Goal: Information Seeking & Learning: Check status

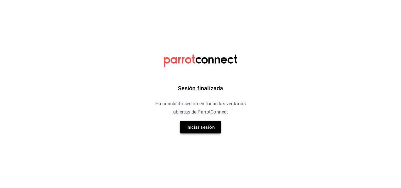
click at [202, 133] on button "Iniciar sesión" at bounding box center [200, 127] width 41 height 13
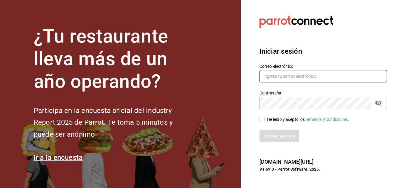
click at [290, 77] on input "text" at bounding box center [324, 76] width 128 height 12
type input "[EMAIL_ADDRESS][DOMAIN_NAME]"
click at [263, 118] on input "He leído y acepto los Términos y condiciones." at bounding box center [262, 119] width 5 height 5
checkbox input "true"
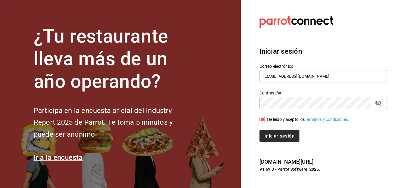
click at [278, 137] on font "Iniciar sesión" at bounding box center [280, 136] width 30 height 6
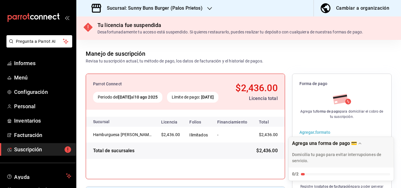
click at [207, 9] on icon "button" at bounding box center [209, 8] width 5 height 5
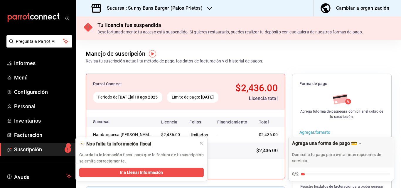
click at [207, 9] on icon "button" at bounding box center [209, 8] width 5 height 5
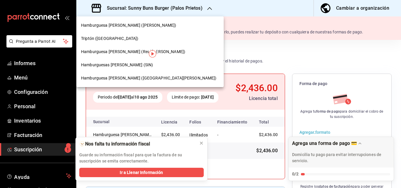
click at [132, 52] on font "Hamburguesa Sunny Buns (Real del Valle)" at bounding box center [133, 51] width 104 height 5
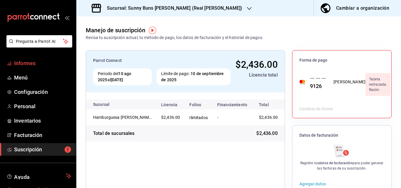
click at [31, 62] on font "Informes" at bounding box center [24, 63] width 21 height 6
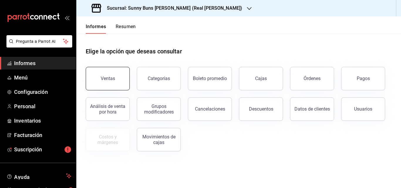
click at [126, 80] on button "Ventas" at bounding box center [108, 79] width 44 height 24
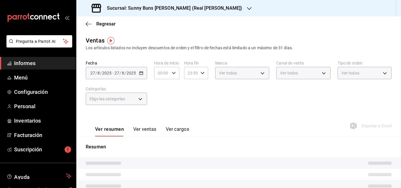
click at [145, 73] on div "2025-08-27 27 / 8 / 2025 - 2025-08-27 27 / 8 / 2025" at bounding box center [116, 73] width 61 height 12
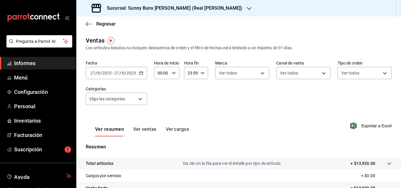
click at [142, 74] on icon "button" at bounding box center [141, 73] width 4 height 4
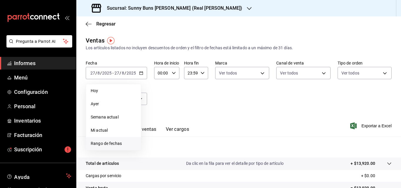
click at [111, 144] on font "Rango de fechas" at bounding box center [106, 143] width 31 height 5
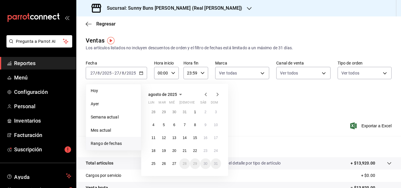
click at [264, 107] on div "Fecha 2025-08-27 27 / 8 / 2025 - 2025-08-27 27 / 8 / 2025 Hoy Ayer Semana actua…" at bounding box center [239, 87] width 306 height 52
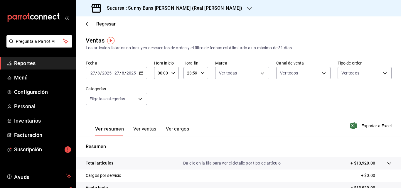
click at [143, 73] on icon "button" at bounding box center [141, 73] width 4 height 4
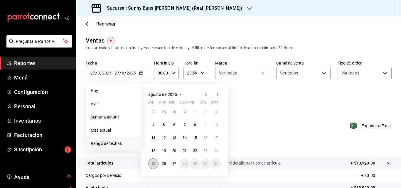
click at [155, 165] on abbr "25" at bounding box center [154, 164] width 4 height 4
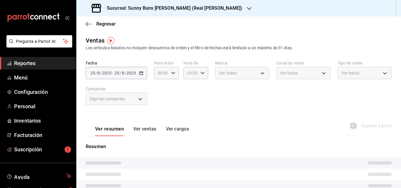
click at [155, 165] on tr at bounding box center [238, 163] width 325 height 11
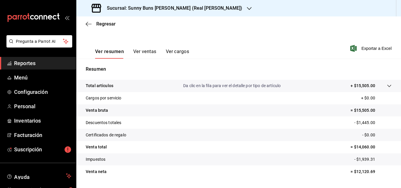
scroll to position [82, 0]
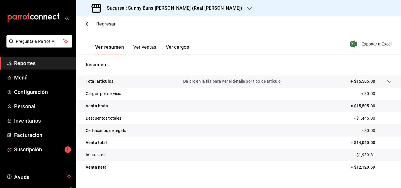
click at [104, 26] on span "Regresar" at bounding box center [105, 24] width 19 height 6
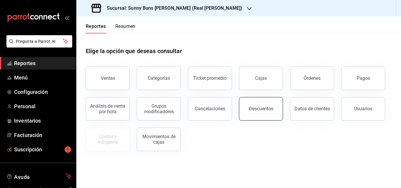
click at [263, 110] on div "Descuentos" at bounding box center [261, 109] width 24 height 6
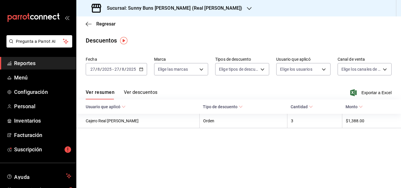
click at [146, 91] on button "Ver descuentos" at bounding box center [141, 95] width 34 height 10
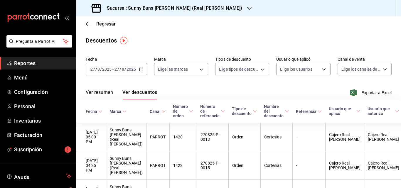
click at [140, 65] on div "2025-08-27 27 / 8 / 2025 - 2025-08-27 27 / 8 / 2025" at bounding box center [116, 69] width 61 height 12
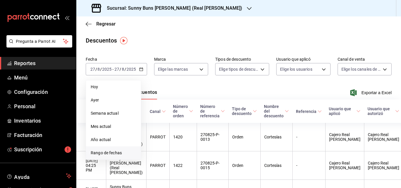
click at [104, 155] on span "Rango de fechas" at bounding box center [114, 153] width 46 height 6
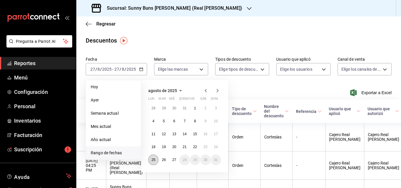
click at [153, 161] on abbr "25" at bounding box center [154, 160] width 4 height 4
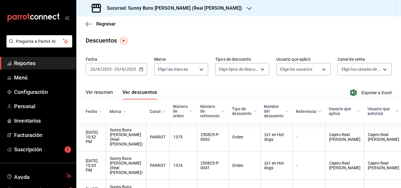
click at [97, 96] on button "Ver resumen" at bounding box center [99, 95] width 27 height 10
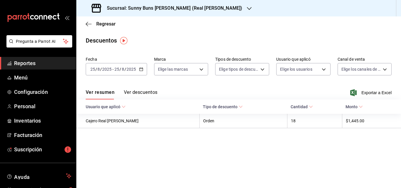
click at [33, 65] on span "Reportes" at bounding box center [42, 63] width 57 height 8
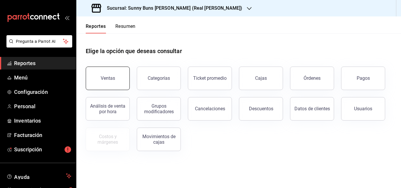
click at [115, 78] on button "Ventas" at bounding box center [108, 79] width 44 height 24
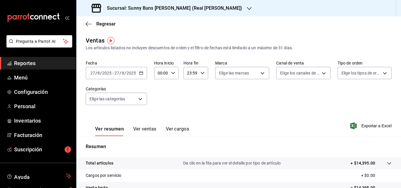
click at [140, 72] on \(Stroke\) "button" at bounding box center [142, 73] width 4 height 3
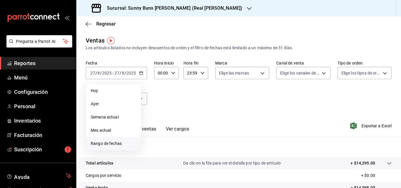
click at [102, 142] on span "Rango de fechas" at bounding box center [114, 144] width 46 height 6
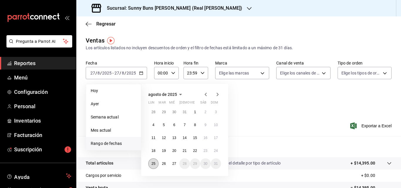
click at [153, 165] on abbr "25" at bounding box center [154, 164] width 4 height 4
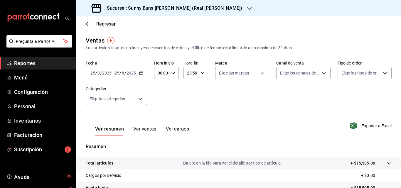
click at [50, 61] on span "Reportes" at bounding box center [42, 63] width 57 height 8
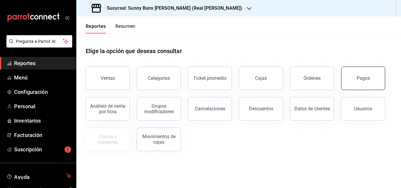
click at [372, 81] on button "Pagos" at bounding box center [363, 79] width 44 height 24
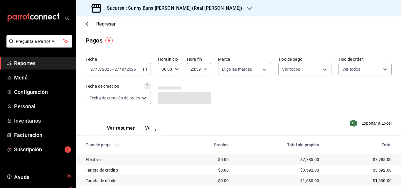
click at [150, 69] on div "2025-08-27 27 / 8 / 2025 - 2025-08-27 27 / 8 / 2025" at bounding box center [118, 69] width 65 height 12
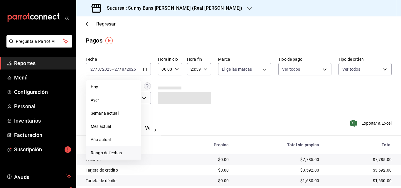
click at [107, 151] on span "Rango de fechas" at bounding box center [114, 153] width 46 height 6
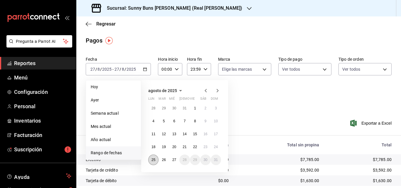
click at [154, 161] on abbr "25" at bounding box center [154, 160] width 4 height 4
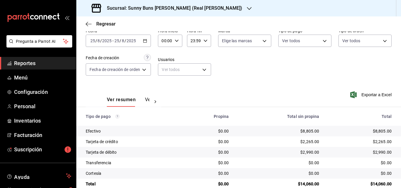
scroll to position [30, 0]
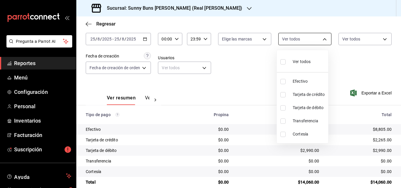
click at [326, 38] on body "Pregunta a Parrot AI Reportes Menú Configuración Personal Inventarios Facturaci…" at bounding box center [200, 94] width 401 height 188
click at [302, 80] on span "Efectivo" at bounding box center [309, 81] width 33 height 6
type input "a728e5e9-e169-429c-97a2-7f9f58ea7f9f"
checkbox input "true"
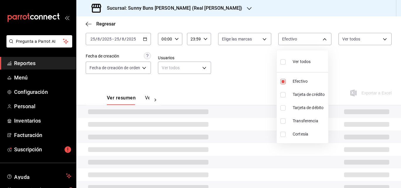
click at [299, 93] on span "Tarjeta de crédito" at bounding box center [309, 95] width 33 height 6
type input "a728e5e9-e169-429c-97a2-7f9f58ea7f9f,1c93512b-f09a-4eb3-9582-7e103c2e138d"
checkbox input "true"
click at [302, 108] on span "Tarjeta de débito" at bounding box center [309, 108] width 33 height 6
type input "a728e5e9-e169-429c-97a2-7f9f58ea7f9f,1c93512b-f09a-4eb3-9582-7e103c2e138d,8bdf7…"
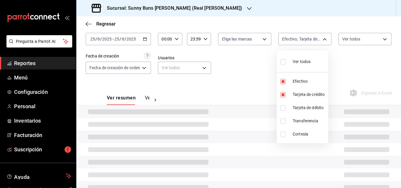
checkbox input "true"
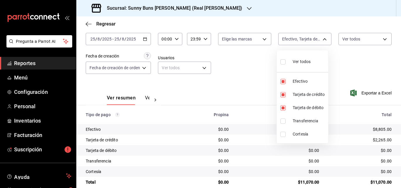
click at [302, 119] on span "Transferencia" at bounding box center [309, 121] width 33 height 6
type input "a728e5e9-e169-429c-97a2-7f9f58ea7f9f,1c93512b-f09a-4eb3-9582-7e103c2e138d,8bdf7…"
checkbox input "true"
click at [299, 135] on span "Cortesía" at bounding box center [309, 134] width 33 height 6
type input "a728e5e9-e169-429c-97a2-7f9f58ea7f9f,1c93512b-f09a-4eb3-9582-7e103c2e138d,8bdf7…"
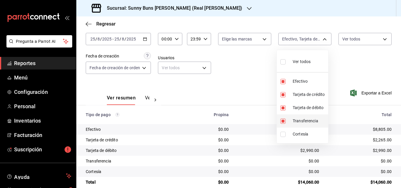
checkbox input "true"
click at [354, 61] on div at bounding box center [200, 94] width 401 height 188
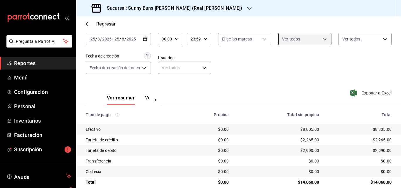
scroll to position [39, 0]
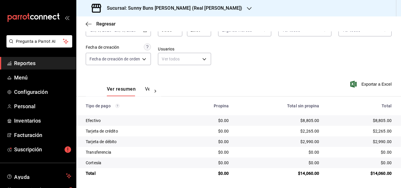
click at [54, 63] on span "Reportes" at bounding box center [42, 63] width 57 height 8
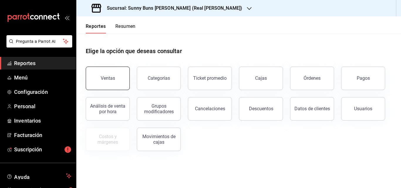
click at [103, 78] on div "Ventas" at bounding box center [108, 79] width 14 height 6
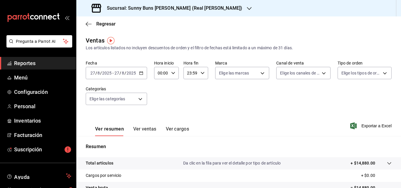
click at [144, 74] on div "2025-08-27 27 / 8 / 2025 - 2025-08-27 27 / 8 / 2025" at bounding box center [116, 73] width 61 height 12
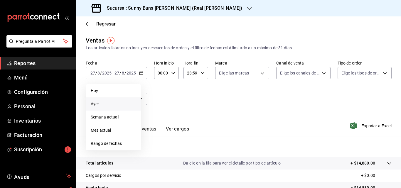
click at [96, 104] on span "Ayer" at bounding box center [114, 104] width 46 height 6
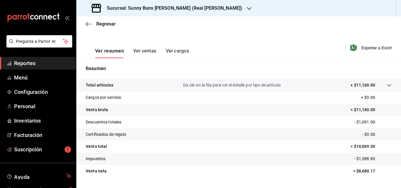
scroll to position [93, 0]
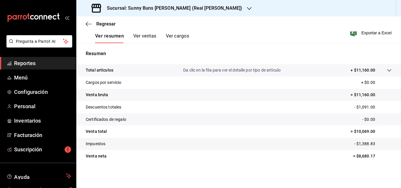
click at [46, 61] on span "Reportes" at bounding box center [42, 63] width 57 height 8
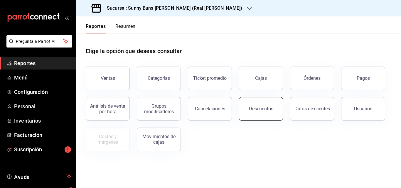
click at [267, 109] on div "Descuentos" at bounding box center [261, 109] width 24 height 6
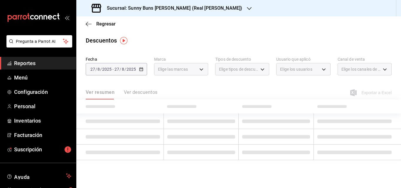
click at [141, 71] on div "2025-08-27 27 / 8 / 2025 - 2025-08-27 27 / 8 / 2025" at bounding box center [116, 69] width 61 height 12
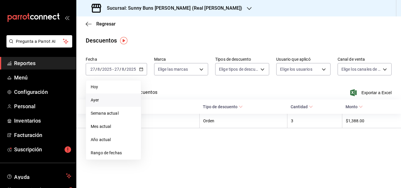
click at [106, 103] on span "Ayer" at bounding box center [114, 100] width 46 height 6
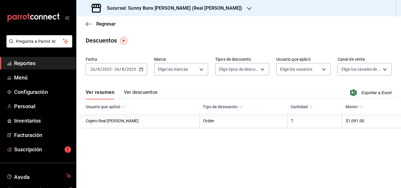
click at [138, 94] on button "Ver descuentos" at bounding box center [141, 95] width 34 height 10
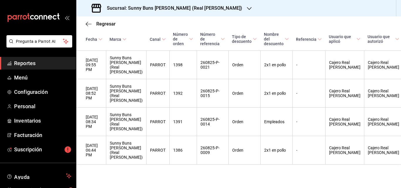
scroll to position [213, 0]
click at [104, 21] on div "Regresar" at bounding box center [238, 23] width 325 height 15
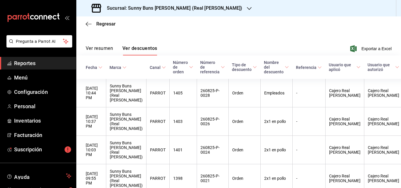
scroll to position [0, 0]
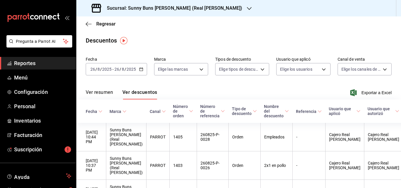
click at [98, 93] on button "Ver resumen" at bounding box center [99, 95] width 27 height 10
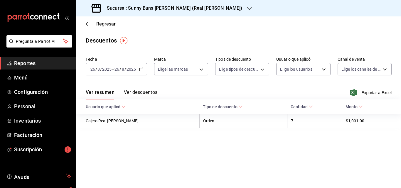
click at [40, 57] on link "Reportes" at bounding box center [38, 63] width 76 height 13
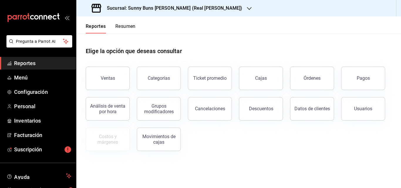
click at [37, 62] on span "Reportes" at bounding box center [42, 63] width 57 height 8
click at [109, 79] on div "Ventas" at bounding box center [108, 79] width 14 height 6
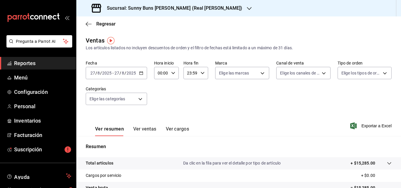
click at [142, 76] on div "2025-08-27 27 / 8 / 2025 - 2025-08-27 27 / 8 / 2025" at bounding box center [116, 73] width 61 height 12
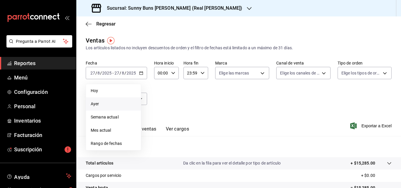
click at [125, 101] on li "Ayer" at bounding box center [113, 104] width 55 height 13
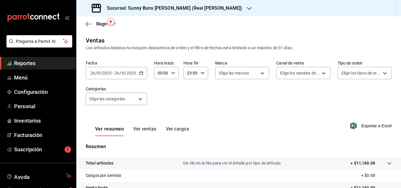
scroll to position [93, 0]
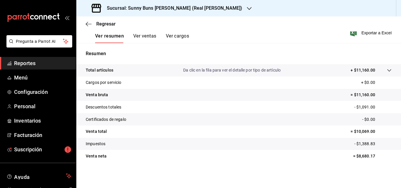
click at [39, 65] on span "Reportes" at bounding box center [42, 63] width 57 height 8
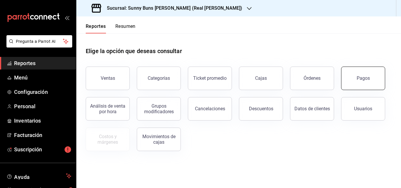
click at [361, 72] on button "Pagos" at bounding box center [363, 79] width 44 height 24
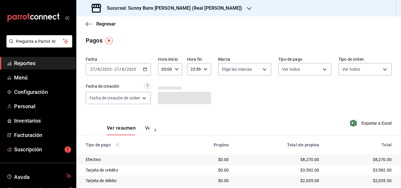
click at [144, 68] on icon "button" at bounding box center [145, 69] width 4 height 4
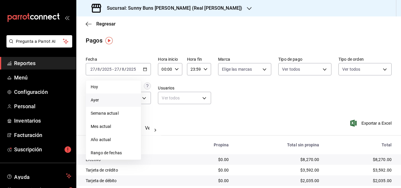
click at [105, 102] on span "Ayer" at bounding box center [114, 100] width 46 height 6
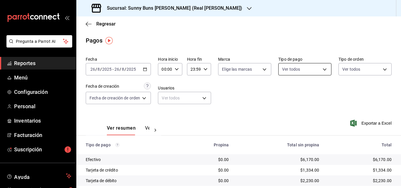
click at [319, 73] on body "Pregunta a Parrot AI Reportes Menú Configuración Personal Inventarios Facturaci…" at bounding box center [200, 94] width 401 height 188
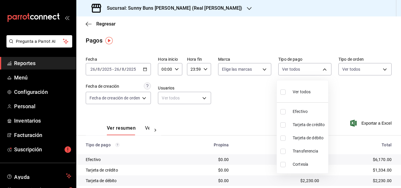
click at [302, 109] on span "Efectivo" at bounding box center [309, 112] width 33 height 6
type input "a728e5e9-e169-429c-97a2-7f9f58ea7f9f"
checkbox input "true"
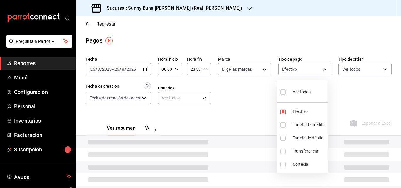
click at [300, 122] on span "Tarjeta de crédito" at bounding box center [309, 125] width 33 height 6
type input "a728e5e9-e169-429c-97a2-7f9f58ea7f9f,1c93512b-f09a-4eb3-9582-7e103c2e138d"
checkbox input "true"
click at [297, 137] on span "Tarjeta de débito" at bounding box center [309, 138] width 33 height 6
type input "a728e5e9-e169-429c-97a2-7f9f58ea7f9f,1c93512b-f09a-4eb3-9582-7e103c2e138d,8bdf7…"
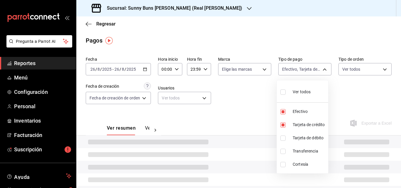
checkbox input "true"
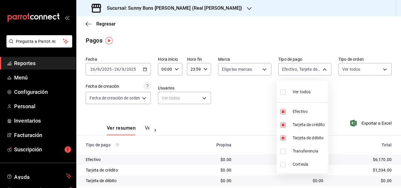
click at [296, 148] on li "Transferencia" at bounding box center [302, 151] width 51 height 13
type input "a728e5e9-e169-429c-97a2-7f9f58ea7f9f,1c93512b-f09a-4eb3-9582-7e103c2e138d,8bdf7…"
checkbox input "true"
click at [297, 167] on span "Cortesía" at bounding box center [309, 165] width 33 height 6
type input "a728e5e9-e169-429c-97a2-7f9f58ea7f9f,1c93512b-f09a-4eb3-9582-7e103c2e138d,8bdf7…"
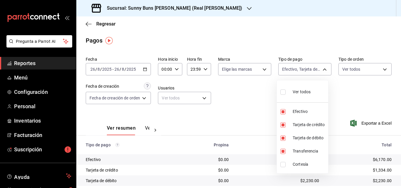
checkbox input "true"
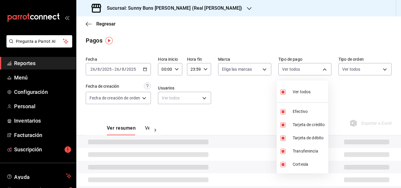
click at [352, 109] on div at bounding box center [200, 94] width 401 height 188
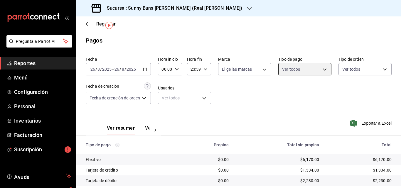
scroll to position [39, 0]
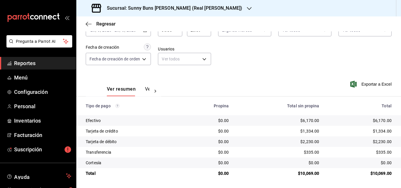
click at [205, 9] on div "Sucursal: Sunny Buns Burger (Real del Valle)" at bounding box center [167, 8] width 173 height 16
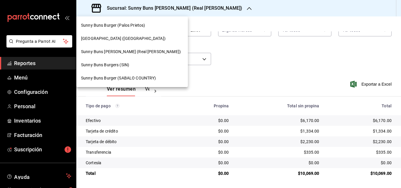
click at [111, 37] on span "Tripton (Sinaloa)" at bounding box center [123, 39] width 85 height 6
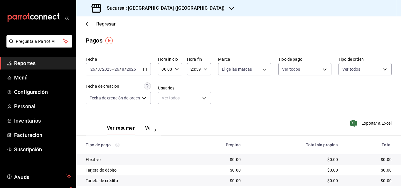
click at [146, 71] on \(Stroke\) "button" at bounding box center [145, 69] width 4 height 3
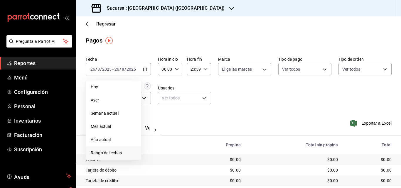
click at [106, 155] on span "Rango de fechas" at bounding box center [114, 153] width 46 height 6
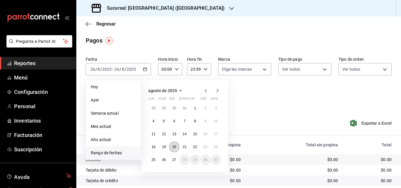
click at [175, 148] on abbr "20" at bounding box center [174, 147] width 4 height 4
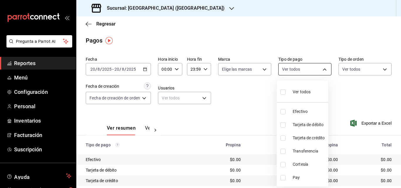
click at [324, 73] on body "Pregunta a Parrot AI Reportes Menú Configuración Personal Inventarios Facturaci…" at bounding box center [200, 94] width 401 height 188
click at [303, 111] on span "Efectivo" at bounding box center [309, 112] width 33 height 6
type input "1299e117-1799-42cf-a266-ae09f30b20f8"
checkbox input "true"
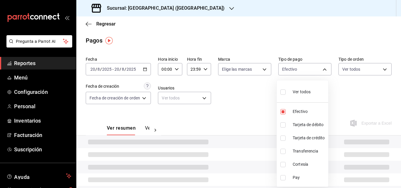
click at [303, 126] on span "Tarjeta de débito" at bounding box center [309, 125] width 33 height 6
type input "1299e117-1799-42cf-a266-ae09f30b20f8,7903874f-dd1c-4377-98d6-b3cabe1aebfe"
checkbox input "true"
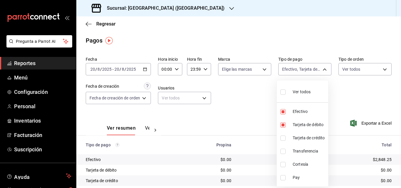
click at [305, 138] on span "Tarjeta de crédito" at bounding box center [309, 138] width 33 height 6
type input "1299e117-1799-42cf-a266-ae09f30b20f8,7903874f-dd1c-4377-98d6-b3cabe1aebfe,af86f…"
checkbox input "true"
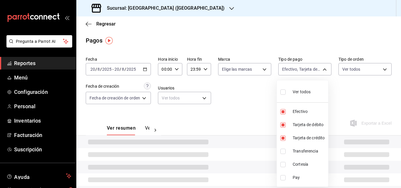
click at [306, 151] on span "Transferencia" at bounding box center [309, 151] width 33 height 6
type input "1299e117-1799-42cf-a266-ae09f30b20f8,7903874f-dd1c-4377-98d6-b3cabe1aebfe,af86f…"
checkbox input "true"
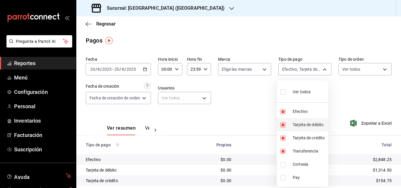
click at [300, 162] on span "Cortesía" at bounding box center [309, 165] width 33 height 6
type input "1299e117-1799-42cf-a266-ae09f30b20f8,7903874f-dd1c-4377-98d6-b3cabe1aebfe,af86f…"
checkbox input "true"
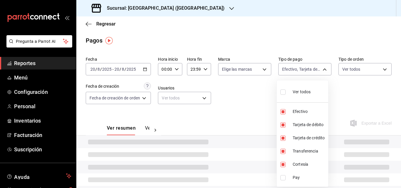
click at [346, 98] on div at bounding box center [200, 94] width 401 height 188
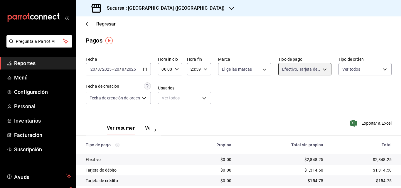
scroll to position [50, 0]
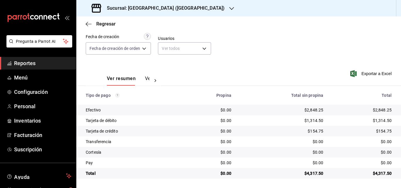
click at [49, 62] on span "Reportes" at bounding box center [42, 63] width 57 height 8
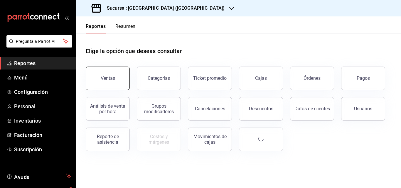
click at [111, 76] on button "Ventas" at bounding box center [108, 79] width 44 height 24
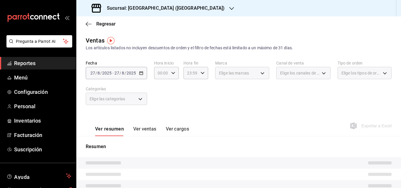
click at [143, 74] on div "2025-08-27 27 / 8 / 2025 - 2025-08-27 27 / 8 / 2025" at bounding box center [116, 73] width 61 height 12
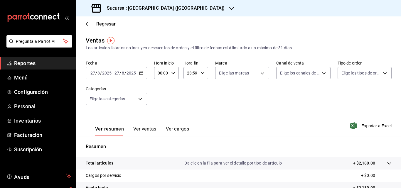
click at [142, 73] on icon "button" at bounding box center [141, 73] width 4 height 4
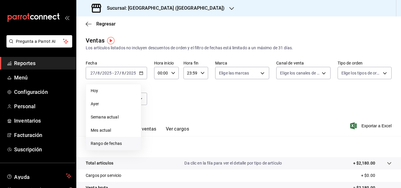
click at [112, 141] on span "Rango de fechas" at bounding box center [114, 144] width 46 height 6
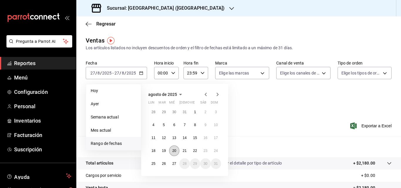
click at [174, 152] on abbr "20" at bounding box center [174, 151] width 4 height 4
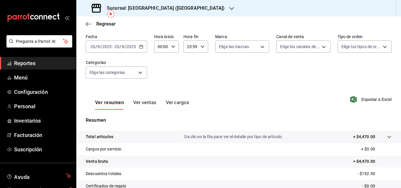
scroll to position [27, 0]
click at [31, 68] on link "Reportes" at bounding box center [38, 63] width 76 height 13
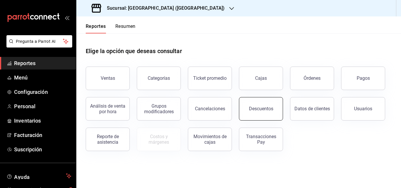
click at [258, 105] on button "Descuentos" at bounding box center [261, 109] width 44 height 24
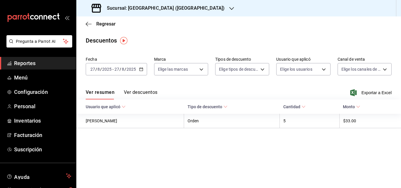
click at [140, 70] on icon "button" at bounding box center [141, 69] width 4 height 4
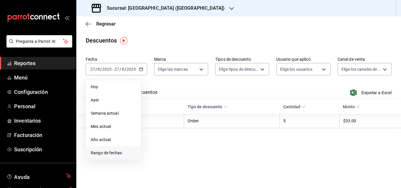
click at [107, 152] on span "Rango de fechas" at bounding box center [114, 153] width 46 height 6
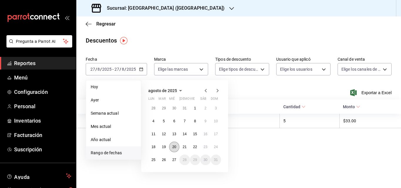
click at [174, 147] on abbr "20" at bounding box center [174, 147] width 4 height 4
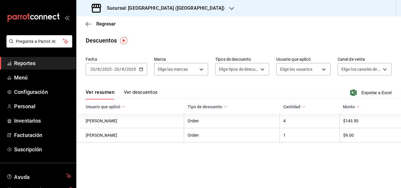
click at [139, 90] on button "Ver descuentos" at bounding box center [141, 95] width 34 height 10
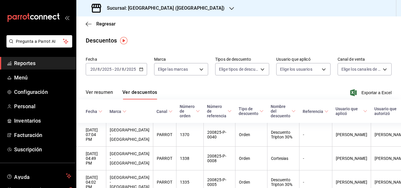
click at [108, 89] on div "Ver resumen Ver descuentos Exportar a Excel" at bounding box center [238, 91] width 325 height 17
click at [104, 93] on button "Ver resumen" at bounding box center [99, 95] width 27 height 10
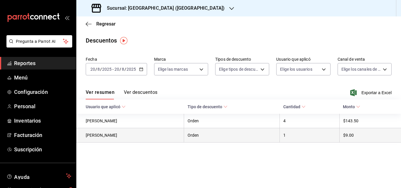
click at [216, 139] on th "Orden" at bounding box center [232, 135] width 96 height 14
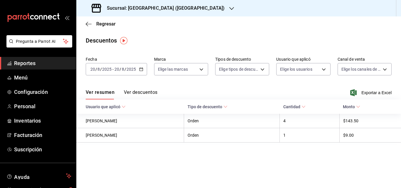
click at [149, 90] on button "Ver descuentos" at bounding box center [141, 95] width 34 height 10
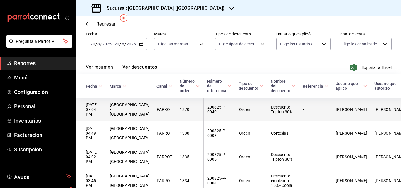
scroll to position [23, 0]
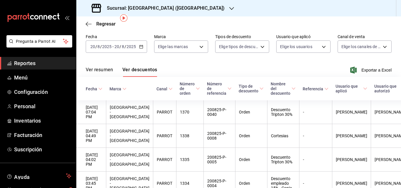
click at [100, 73] on button "Ver resumen" at bounding box center [99, 72] width 27 height 10
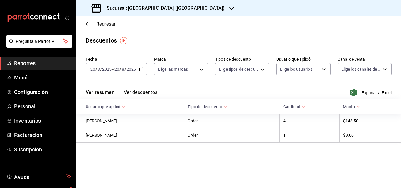
click at [35, 63] on span "Reportes" at bounding box center [42, 63] width 57 height 8
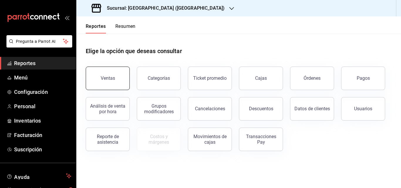
click at [115, 75] on button "Ventas" at bounding box center [108, 79] width 44 height 24
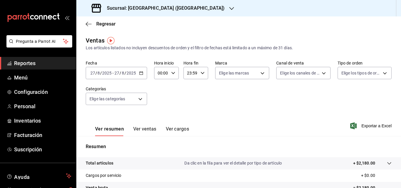
click at [142, 73] on icon "button" at bounding box center [141, 73] width 4 height 4
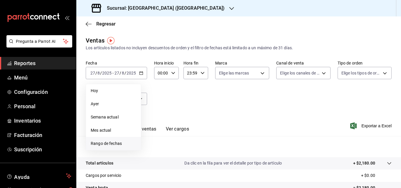
click at [114, 143] on span "Rango de fechas" at bounding box center [114, 144] width 46 height 6
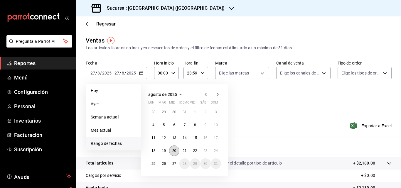
click at [171, 152] on button "20" at bounding box center [174, 151] width 10 height 11
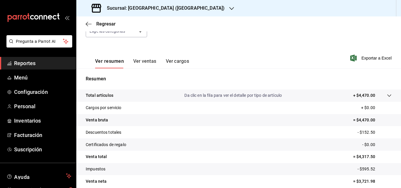
scroll to position [80, 0]
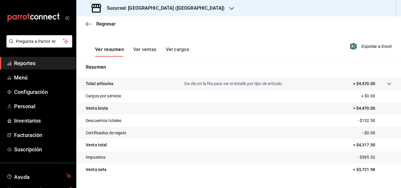
click at [113, 50] on button "Ver resumen" at bounding box center [109, 52] width 29 height 10
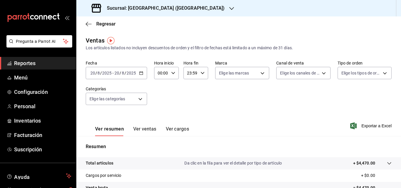
click at [140, 74] on icon "button" at bounding box center [141, 73] width 4 height 4
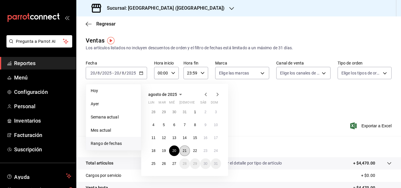
click at [185, 152] on abbr "21" at bounding box center [185, 151] width 4 height 4
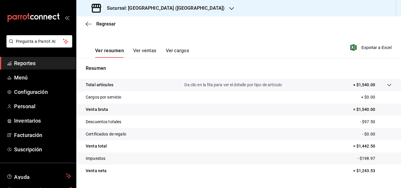
scroll to position [79, 0]
click at [41, 62] on span "Reportes" at bounding box center [42, 63] width 57 height 8
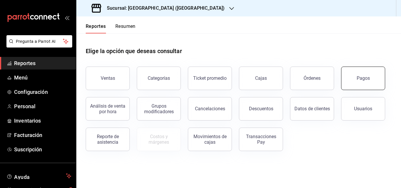
click at [356, 87] on button "Pagos" at bounding box center [363, 79] width 44 height 24
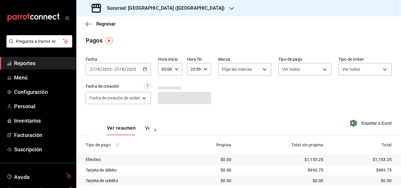
click at [145, 70] on icon "button" at bounding box center [145, 69] width 4 height 4
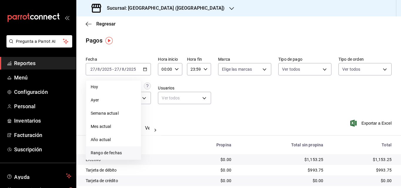
click at [106, 157] on li "Rango de fechas" at bounding box center [113, 153] width 55 height 13
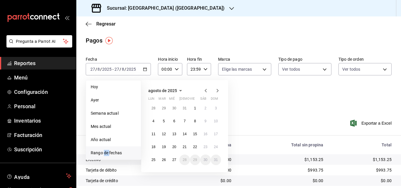
click at [106, 157] on li "Rango de fechas" at bounding box center [113, 153] width 55 height 13
click at [183, 146] on abbr "21" at bounding box center [185, 147] width 4 height 4
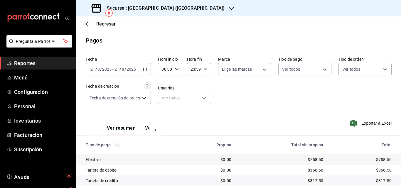
scroll to position [50, 0]
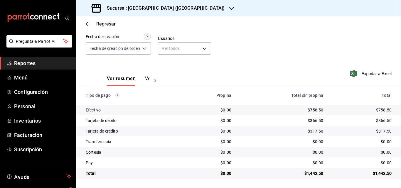
click at [39, 66] on span "Reportes" at bounding box center [42, 63] width 57 height 8
